Goal: Browse casually

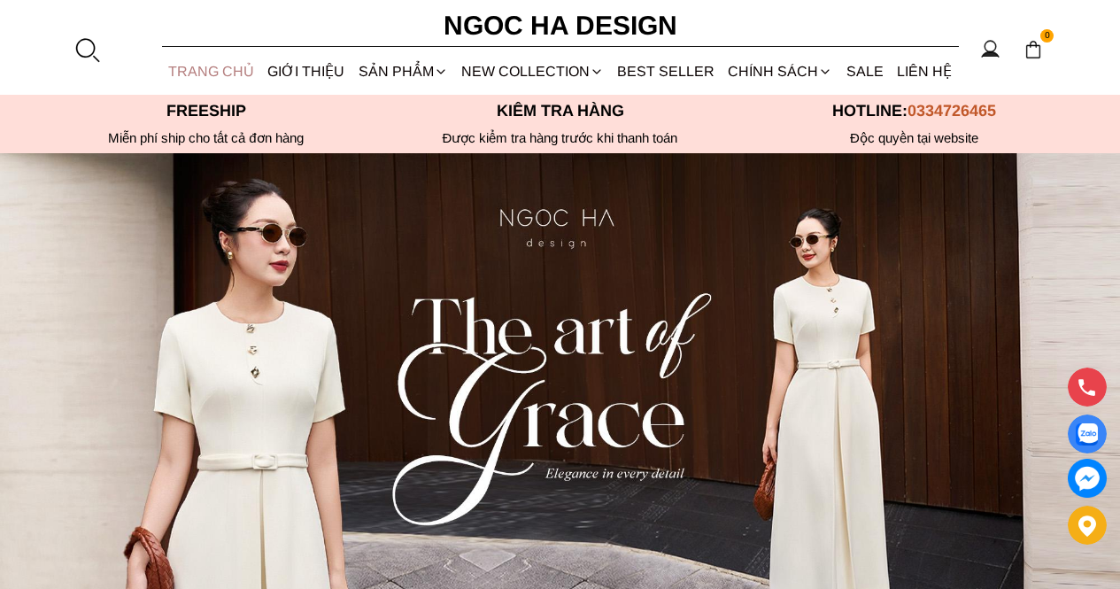
click at [205, 58] on link "TRANG CHỦ" at bounding box center [211, 71] width 99 height 47
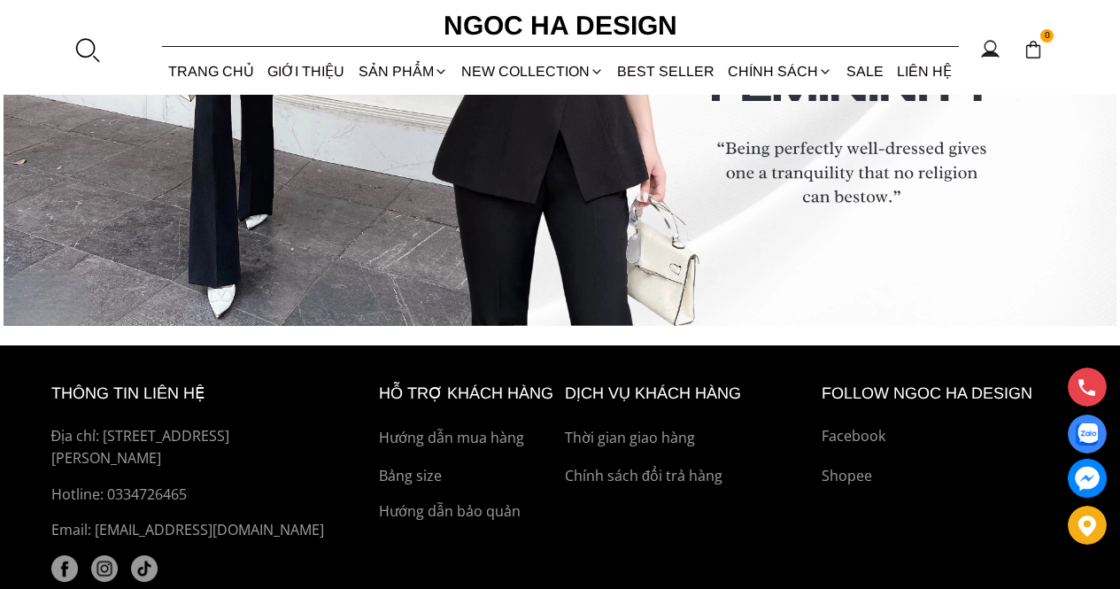
scroll to position [6861, 0]
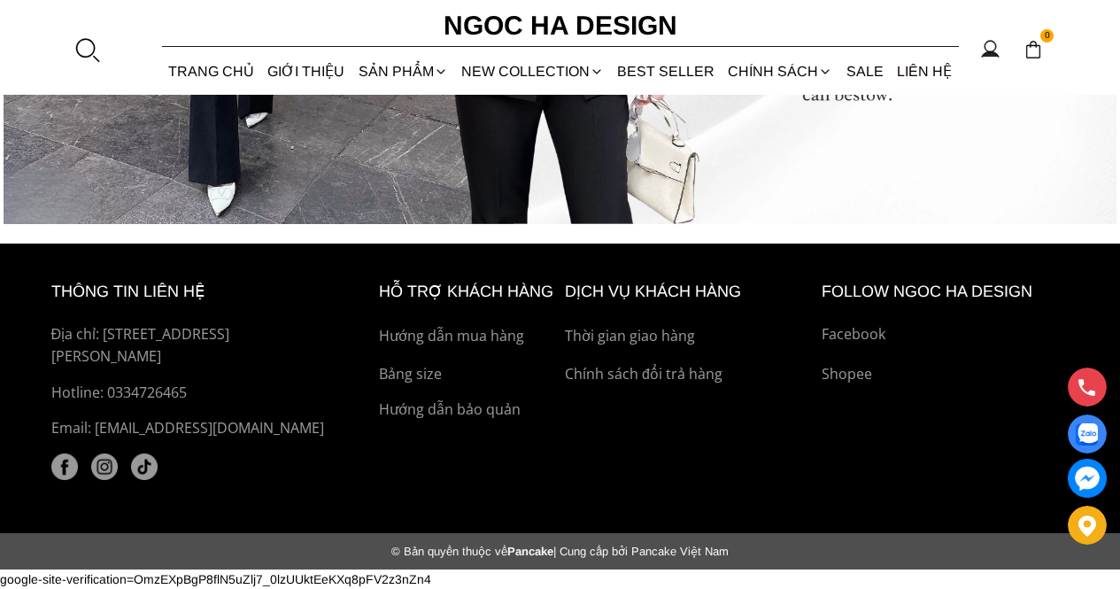
click at [147, 456] on img at bounding box center [144, 466] width 27 height 27
